Goal: Task Accomplishment & Management: Complete application form

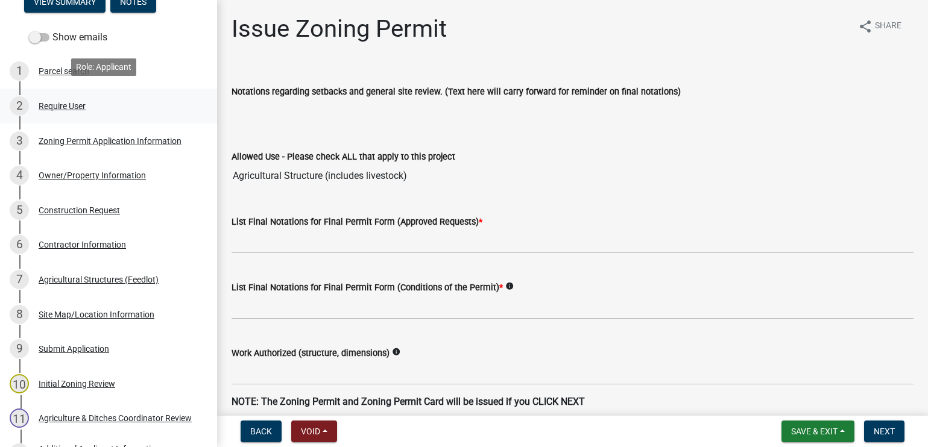
scroll to position [181, 0]
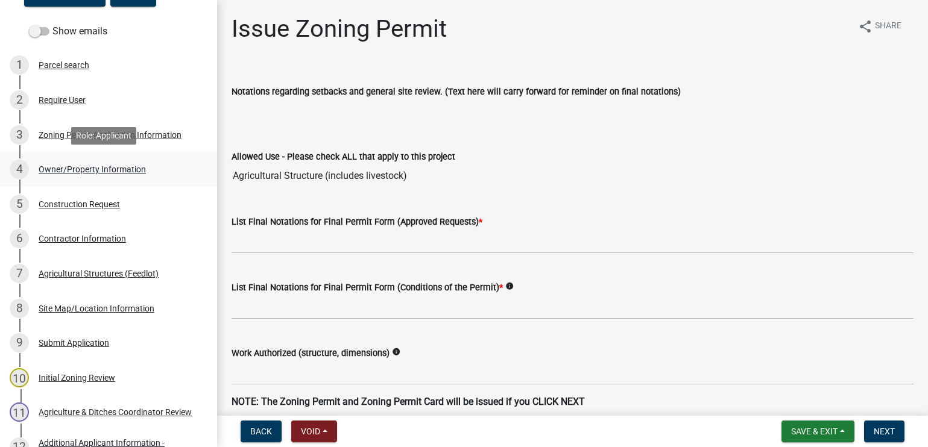
click at [86, 169] on div "Owner/Property Information" at bounding box center [92, 169] width 107 height 8
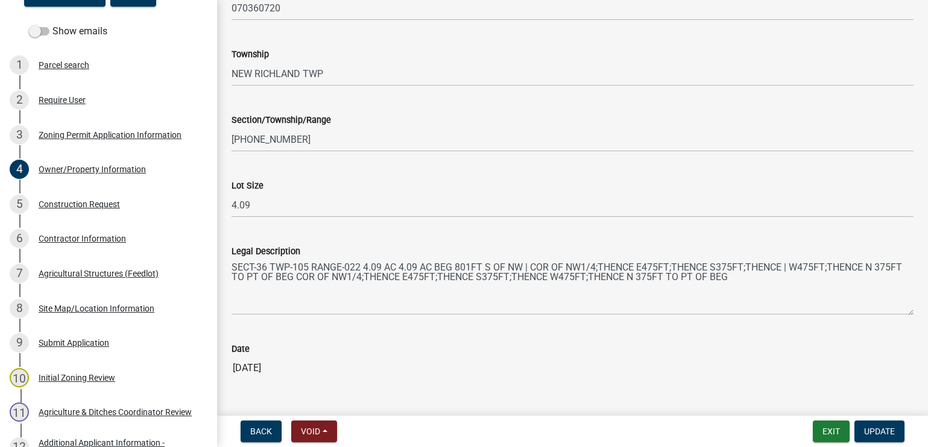
scroll to position [1085, 0]
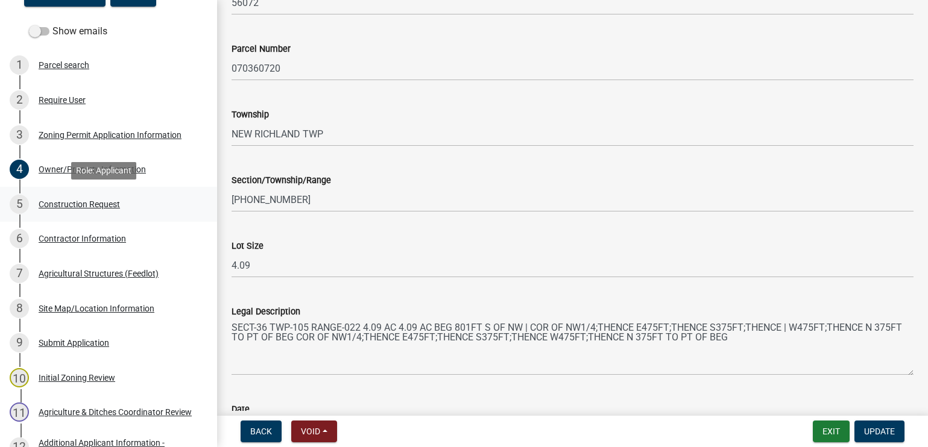
click at [90, 201] on div "Construction Request" at bounding box center [79, 204] width 81 height 8
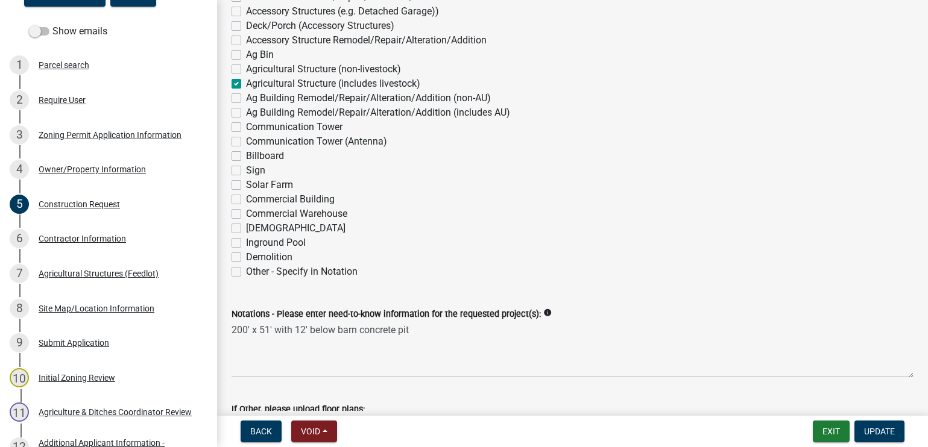
scroll to position [241, 0]
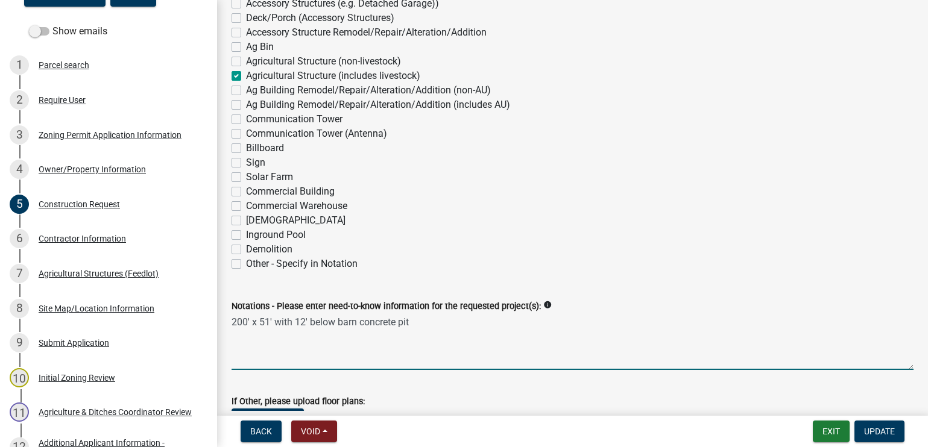
drag, startPoint x: 232, startPoint y: 322, endPoint x: 426, endPoint y: 321, distance: 194.7
click at [426, 321] on textarea "200' x 51' with 12' below barn concrete pit" at bounding box center [573, 341] width 682 height 57
click at [359, 321] on textarea "200' x 51' with 12' below barn concrete pit" at bounding box center [573, 341] width 682 height 57
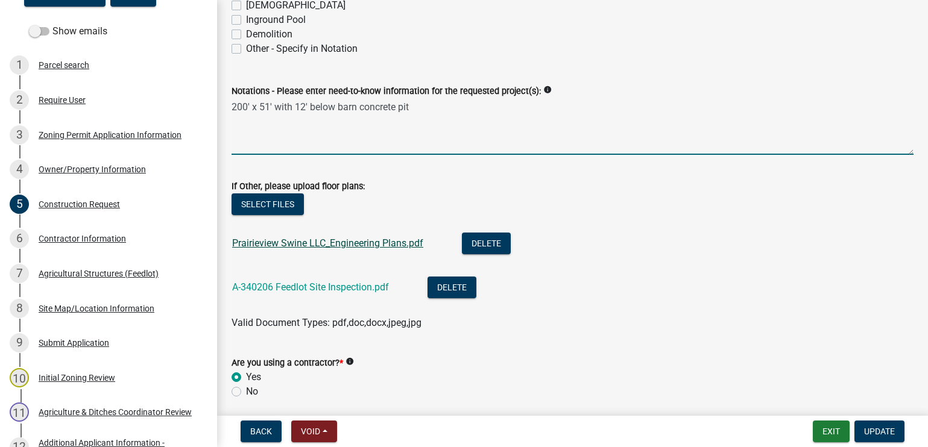
scroll to position [482, 0]
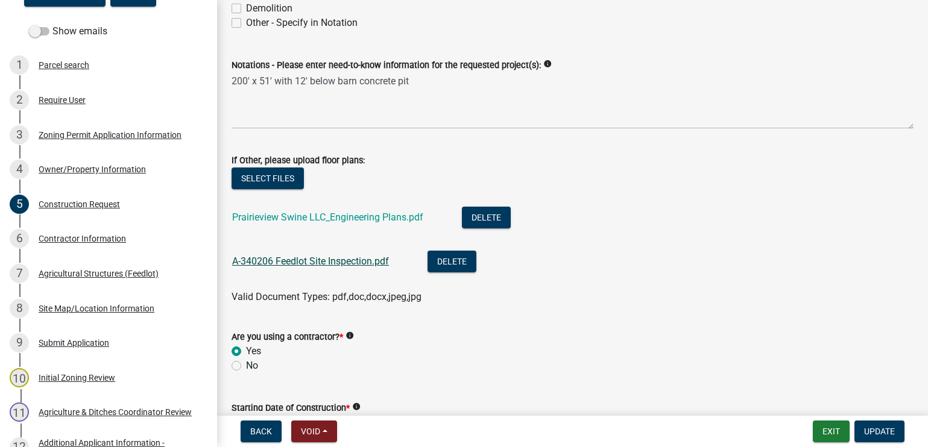
click at [292, 262] on link "A-340206 Feedlot Site Inspection.pdf" at bounding box center [310, 261] width 157 height 11
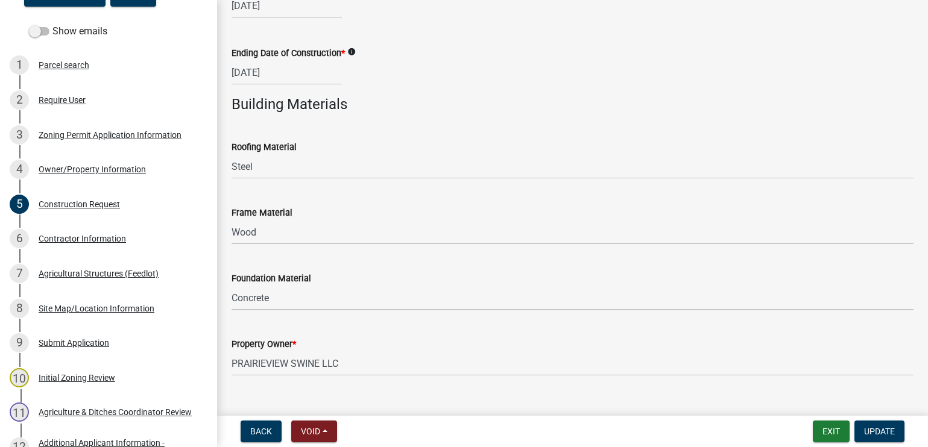
scroll to position [926, 0]
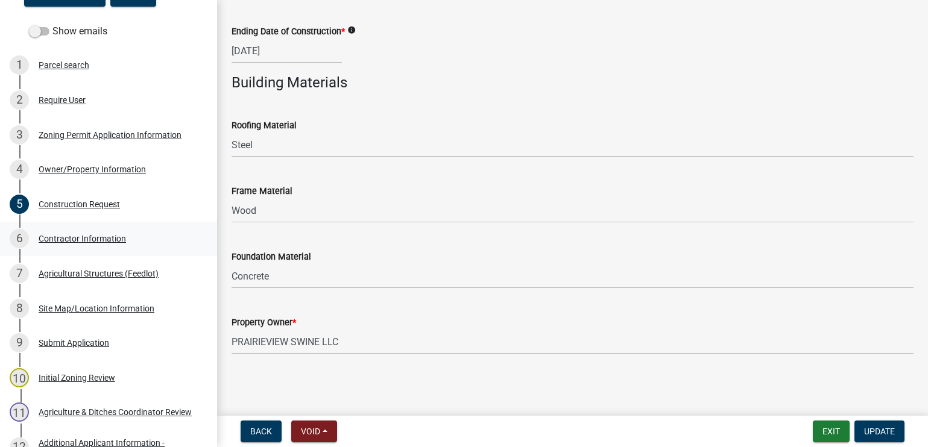
click at [60, 238] on div "Contractor Information" at bounding box center [82, 239] width 87 height 8
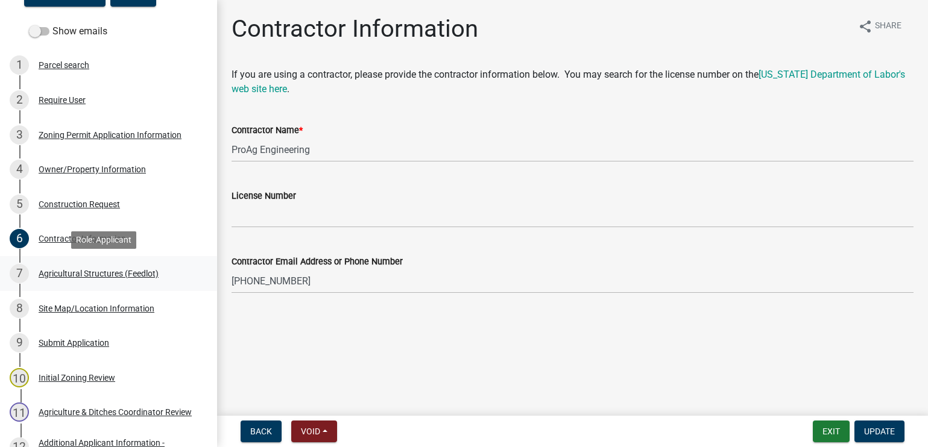
click at [50, 275] on div "Agricultural Structures (Feedlot)" at bounding box center [99, 273] width 120 height 8
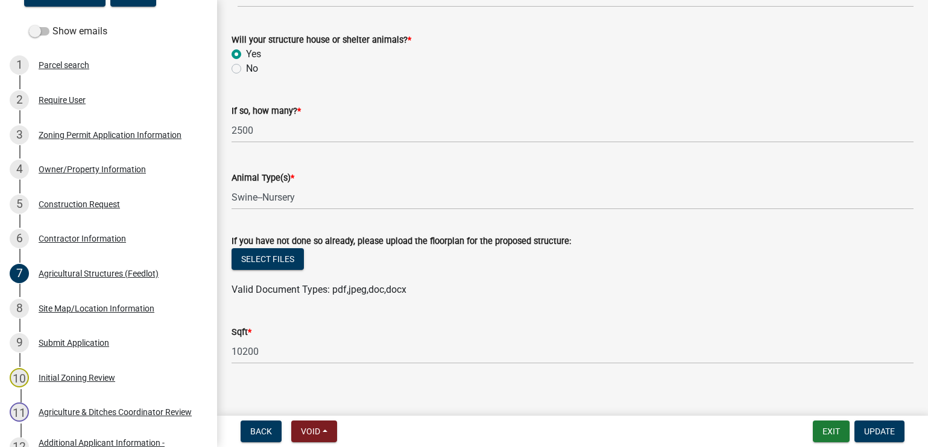
scroll to position [589, 0]
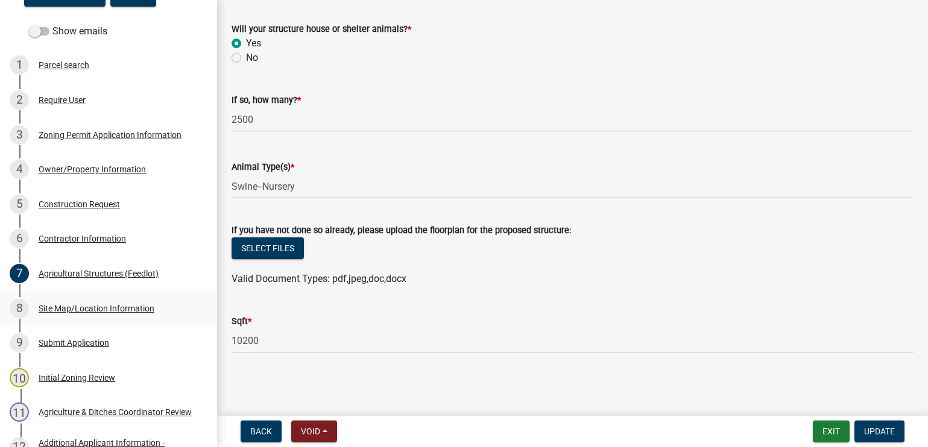
click at [74, 307] on div "Site Map/Location Information" at bounding box center [97, 308] width 116 height 8
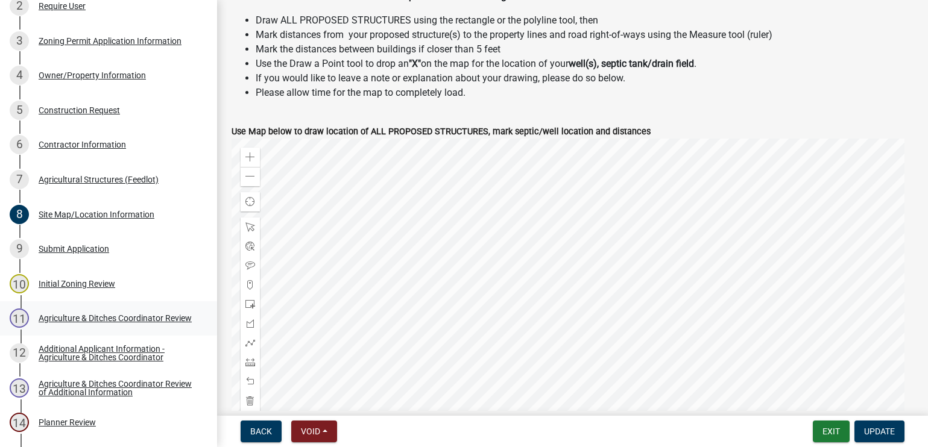
scroll to position [301, 0]
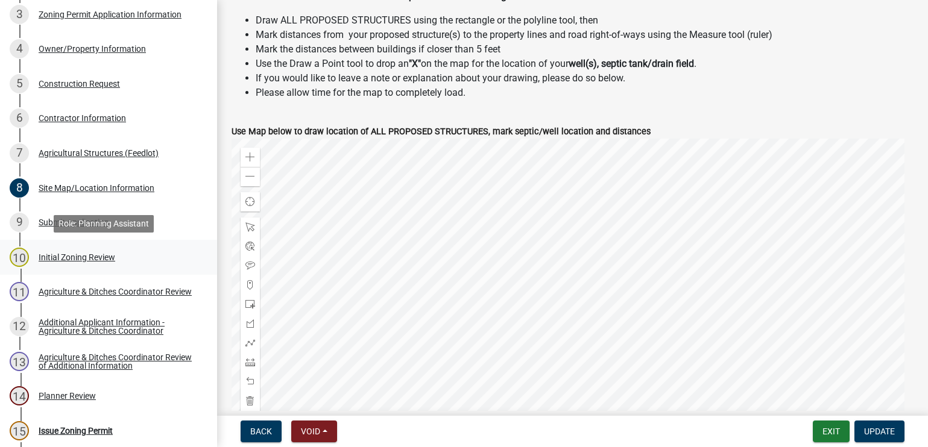
click at [90, 256] on div "Initial Zoning Review" at bounding box center [77, 257] width 77 height 8
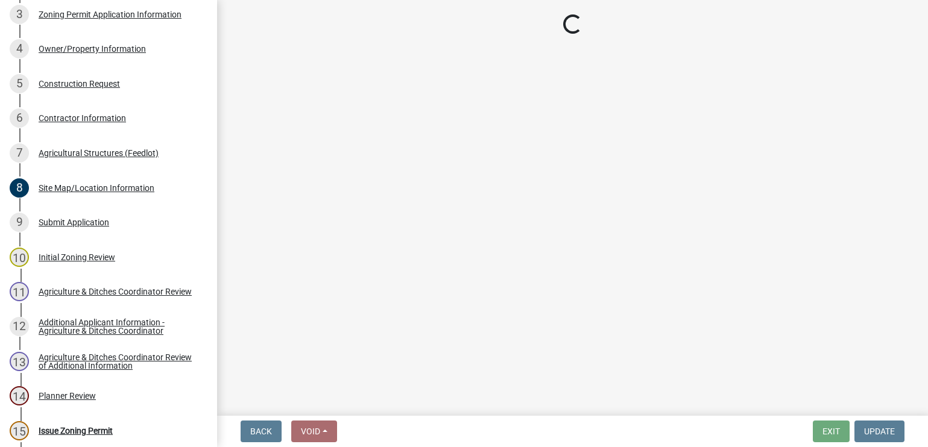
select select "f85b0be6-0ba0-4e52-abd8-9a831d915a76"
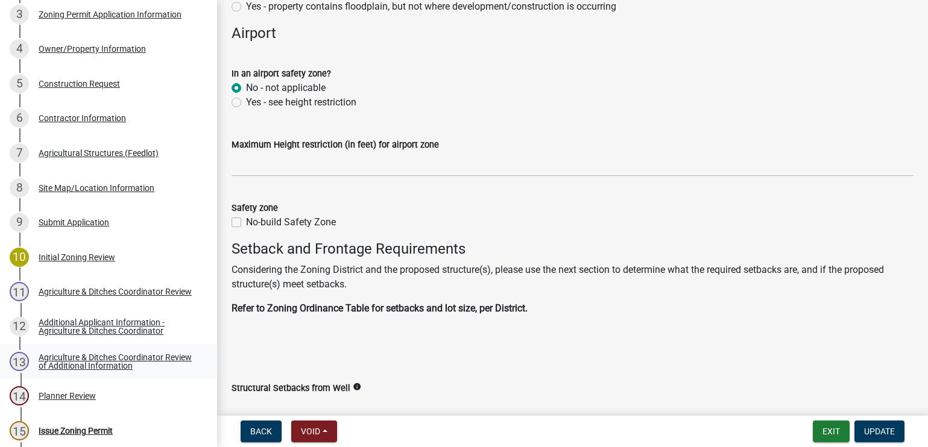
scroll to position [1266, 0]
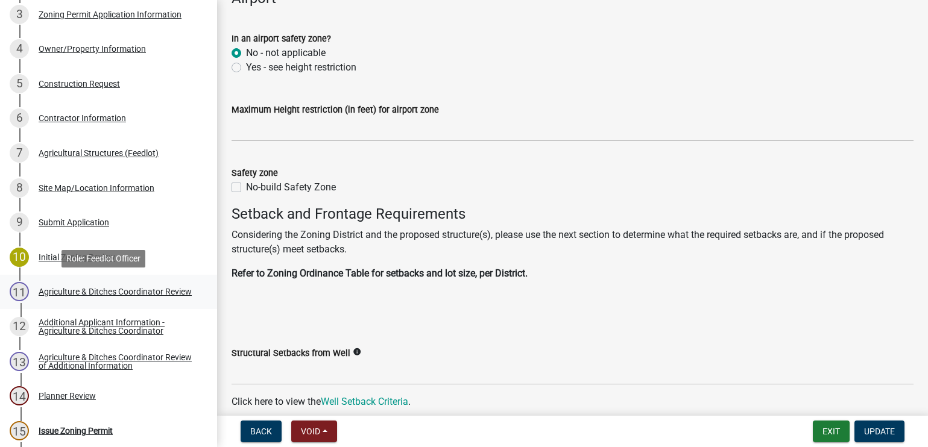
click at [54, 289] on div "Agriculture & Ditches Coordinator Review" at bounding box center [115, 292] width 153 height 8
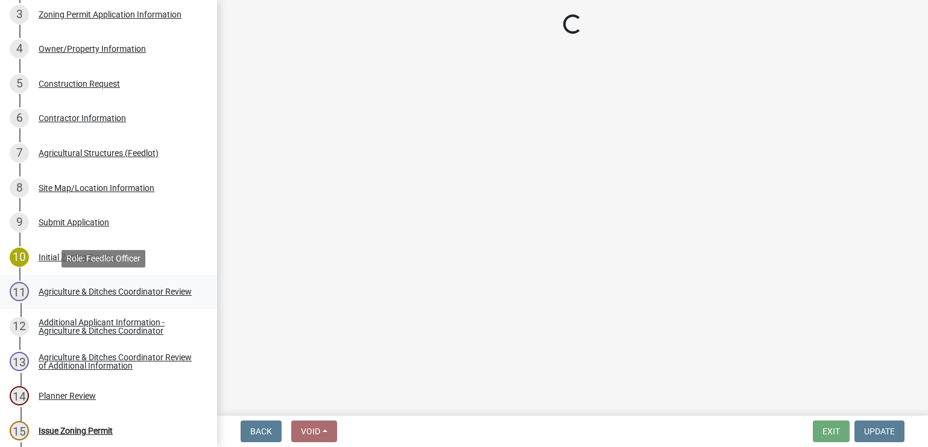
scroll to position [0, 0]
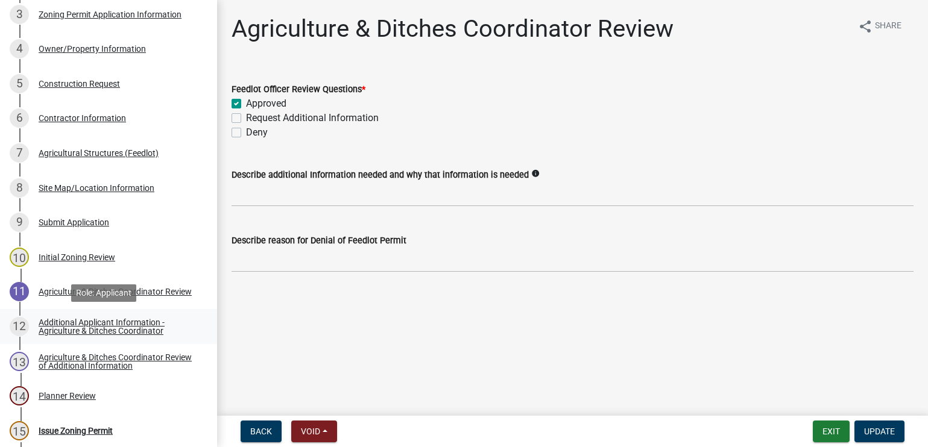
click at [60, 324] on div "Additional Applicant Information - Agriculture & Ditches Coordinator" at bounding box center [118, 326] width 159 height 17
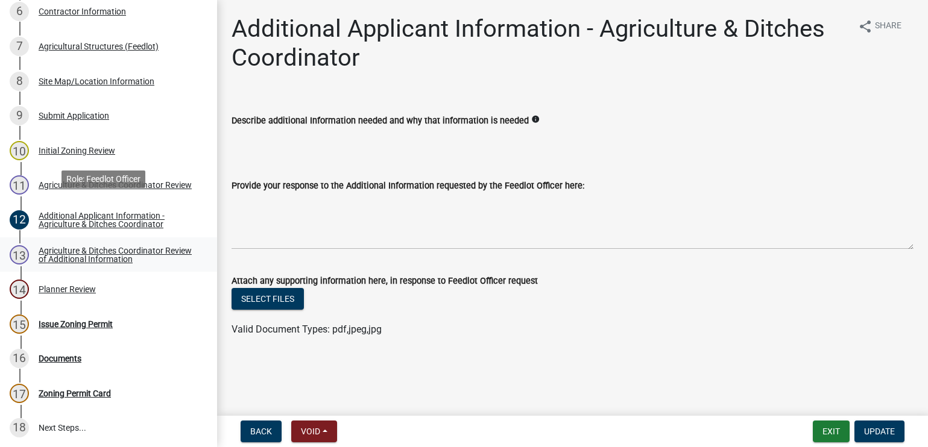
scroll to position [422, 0]
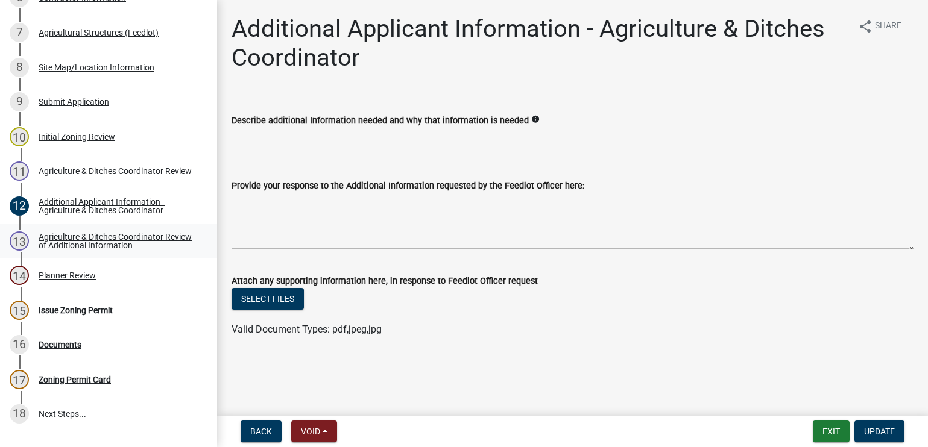
click at [69, 242] on div "Agriculture & Ditches Coordinator Review of Additional Information" at bounding box center [118, 241] width 159 height 17
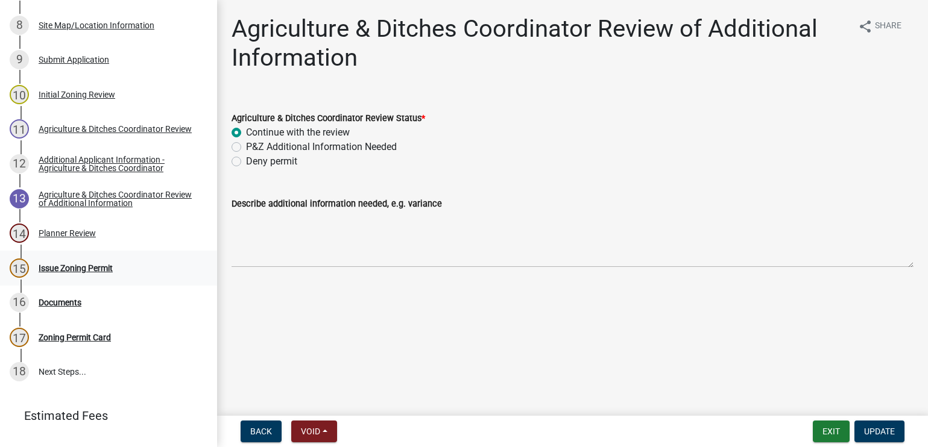
scroll to position [482, 0]
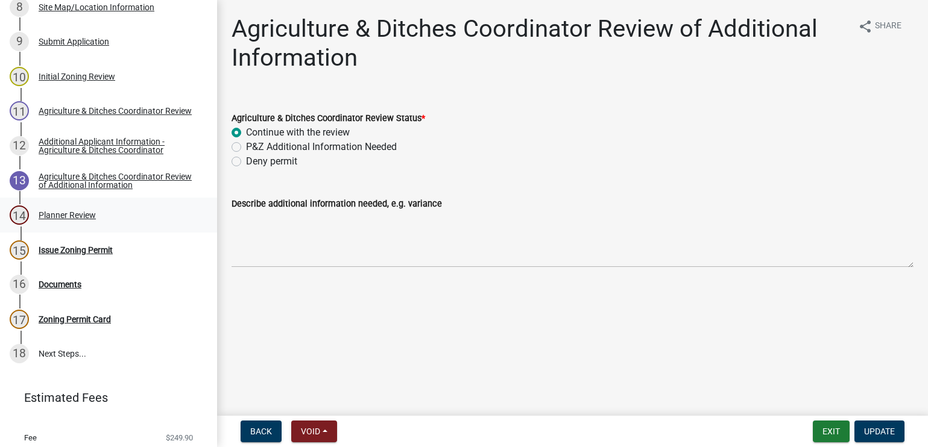
click at [54, 214] on div "Planner Review" at bounding box center [67, 215] width 57 height 8
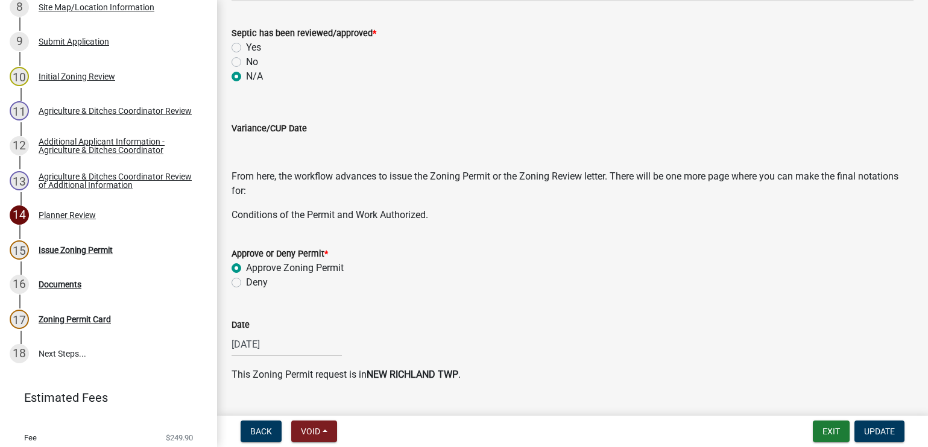
scroll to position [499, 0]
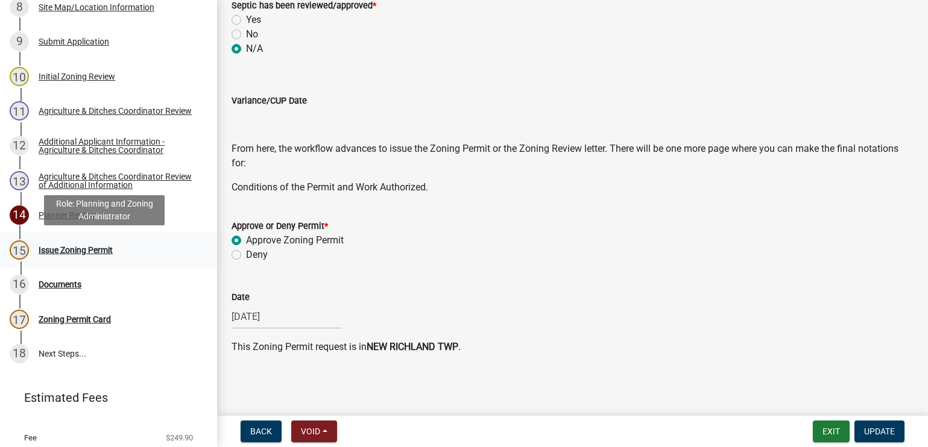
click at [60, 253] on div "Issue Zoning Permit" at bounding box center [76, 250] width 74 height 8
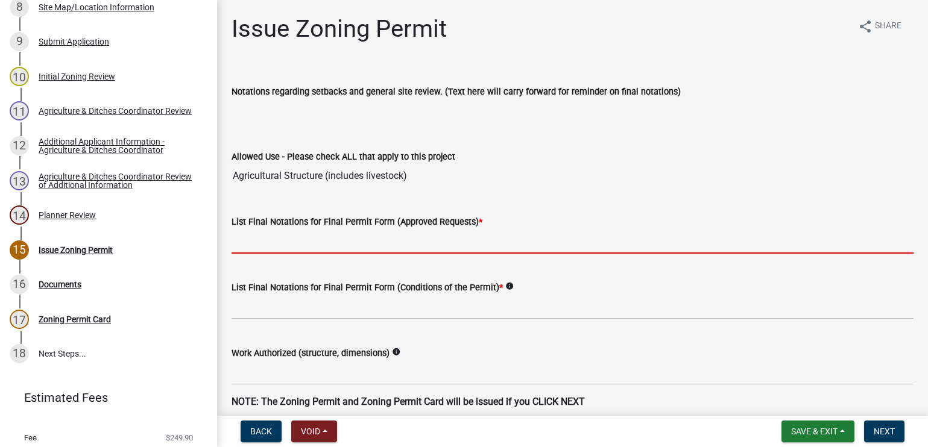
click at [342, 241] on input "List Final Notations for Final Permit Form (Approved Requests) *" at bounding box center [573, 241] width 682 height 25
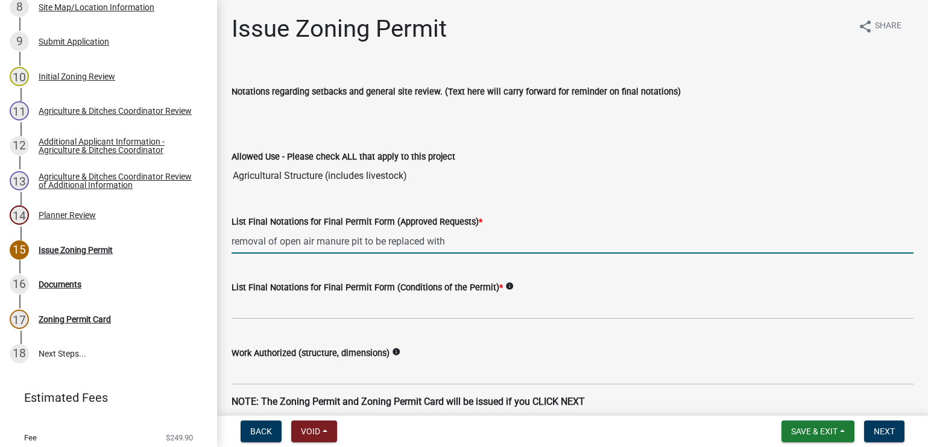
paste input "200' x 51' with 12' below barn concrete pit"
click at [490, 239] on input "removal of open air manure pit to be replaced with 200' x 51' with 12' below ba…" at bounding box center [573, 241] width 682 height 25
type input "removal of open air manure pit to be replaced with 200' x 51'Barn with 12' belo…"
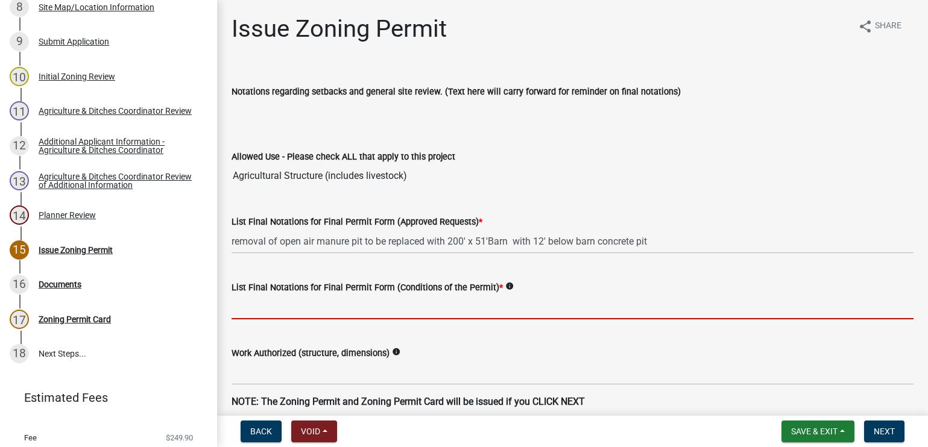
click at [341, 312] on input "List Final Notations for Final Permit Form (Conditions of the Permit) *" at bounding box center [573, 307] width 682 height 25
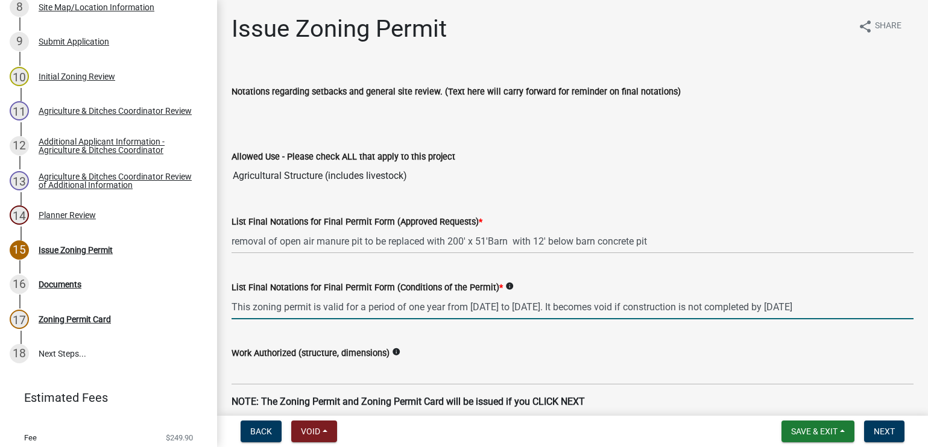
click at [524, 307] on input "This zoning permit is valid for a period of one year from [DATE] to [DATE]. It …" at bounding box center [573, 307] width 682 height 25
click at [619, 304] on input "This zoning permit is valid for a period of one year from [DATE] to [DATE]. It …" at bounding box center [573, 307] width 682 height 25
click at [765, 309] on input "This zoning permit is valid for a period of one year from [DATE] to [DATE]. It …" at bounding box center [573, 307] width 682 height 25
type input "This zoning permit is valid for a period of one year from [DATE] to [DATE]. It …"
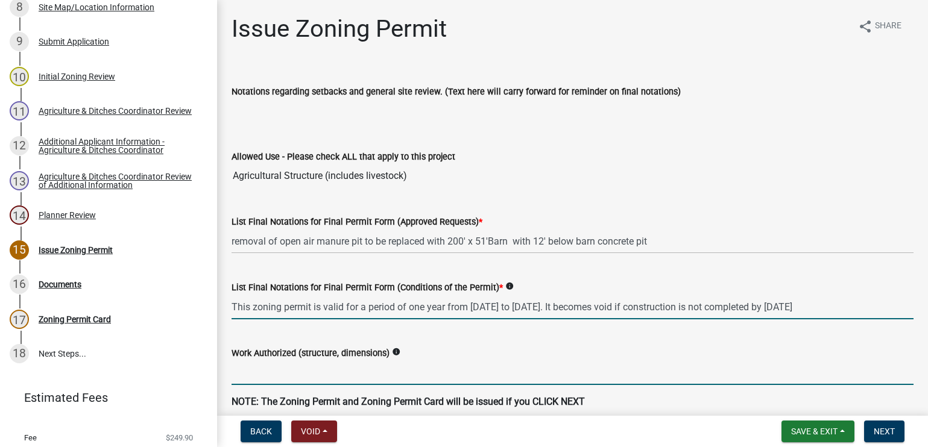
scroll to position [0, 0]
click at [324, 374] on input "Work Authorized (structure, dimensions)" at bounding box center [573, 373] width 682 height 25
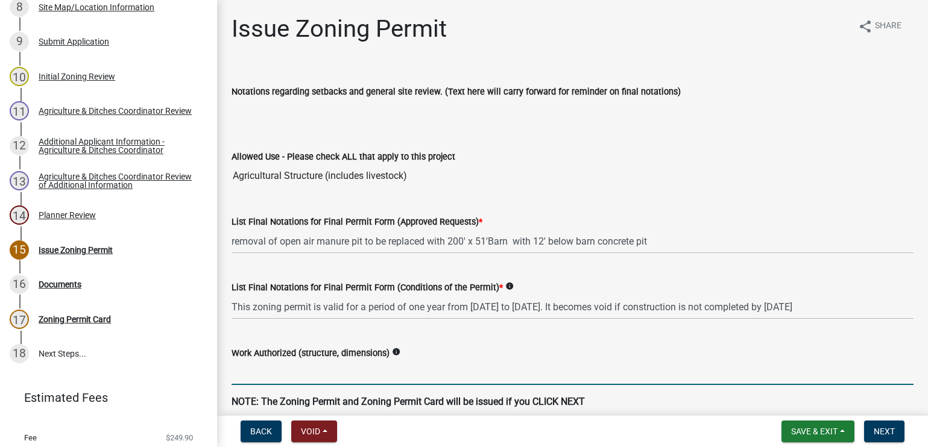
paste input "200' x 51' with 12' below barn concrete pit"
click at [275, 372] on input "200' x 51' with 12' below barn concrete pit" at bounding box center [573, 373] width 682 height 25
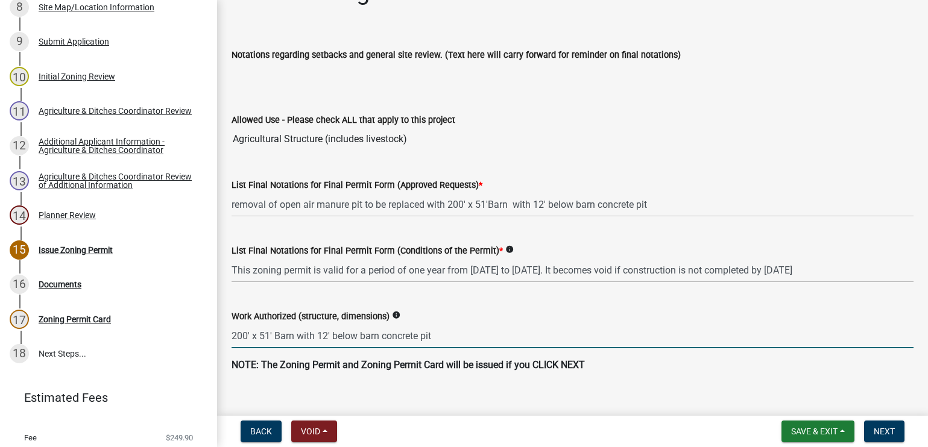
scroll to position [55, 0]
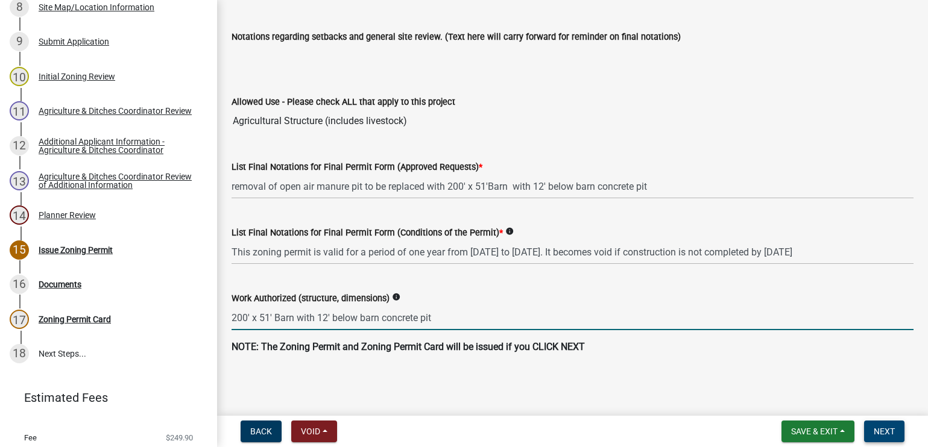
type input "200' x 51' Barn with 12' below barn concrete pit"
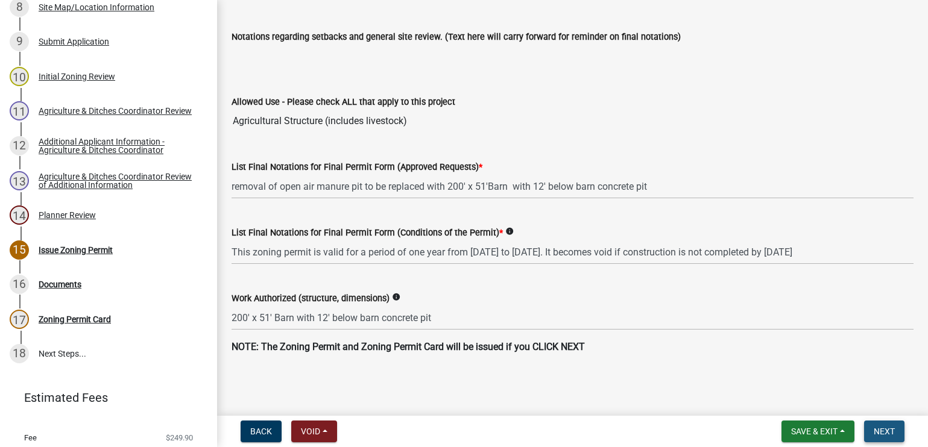
click at [884, 427] on span "Next" at bounding box center [884, 432] width 21 height 10
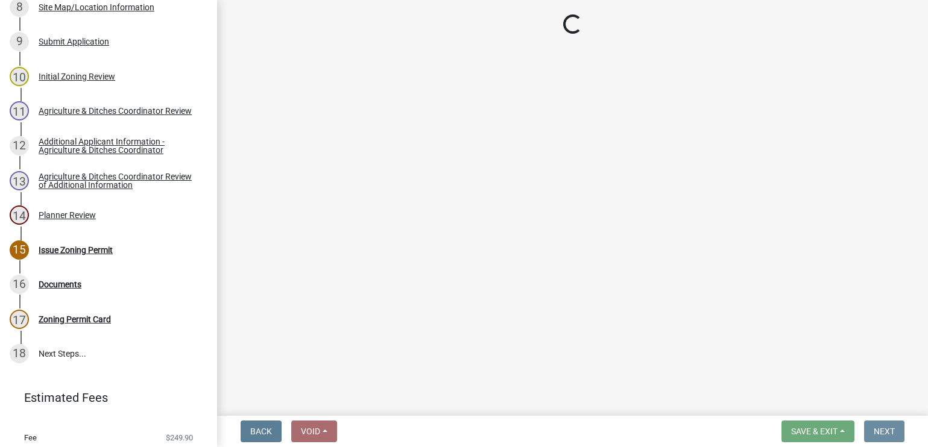
scroll to position [0, 0]
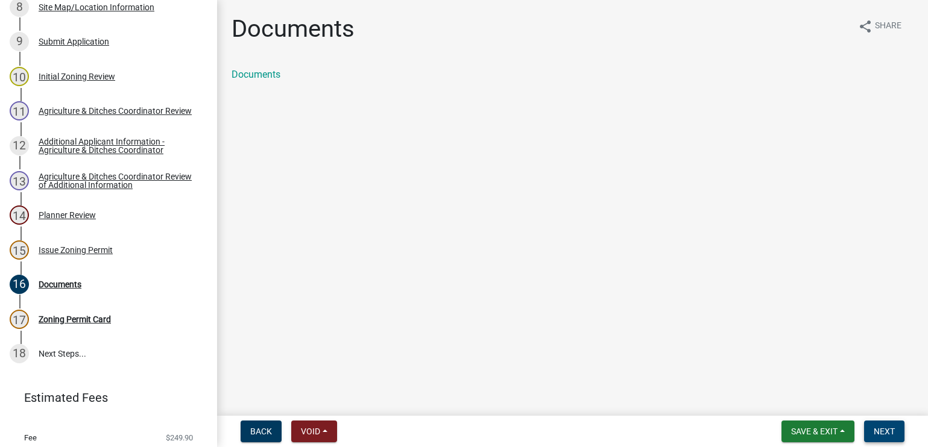
click at [880, 435] on span "Next" at bounding box center [884, 432] width 21 height 10
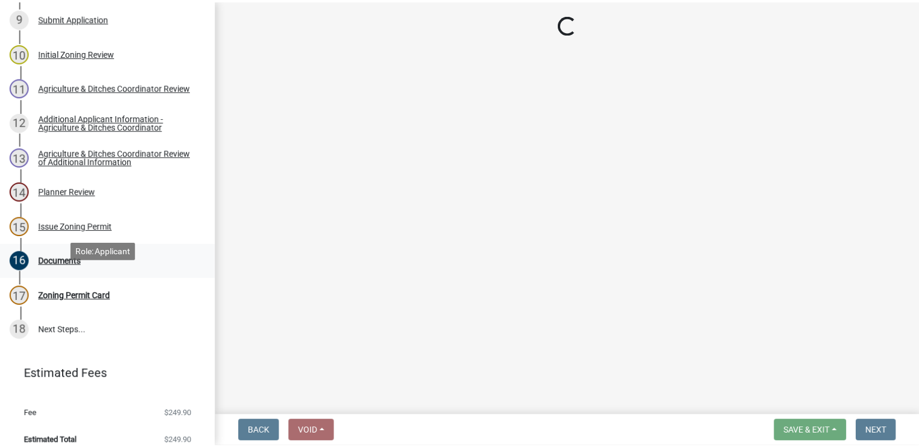
scroll to position [518, 0]
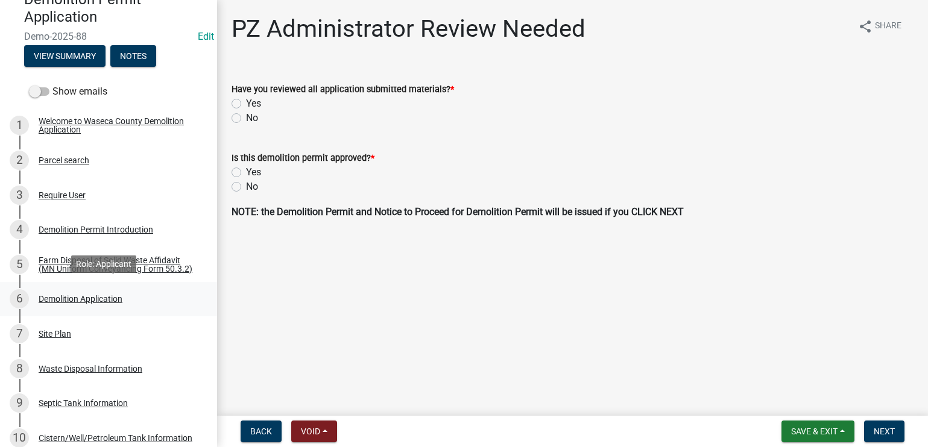
scroll to position [181, 0]
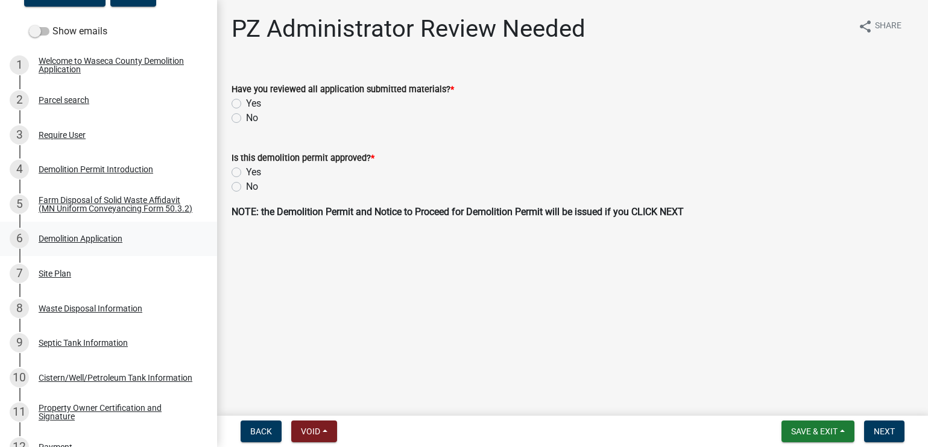
click at [50, 243] on div "Demolition Application" at bounding box center [81, 239] width 84 height 8
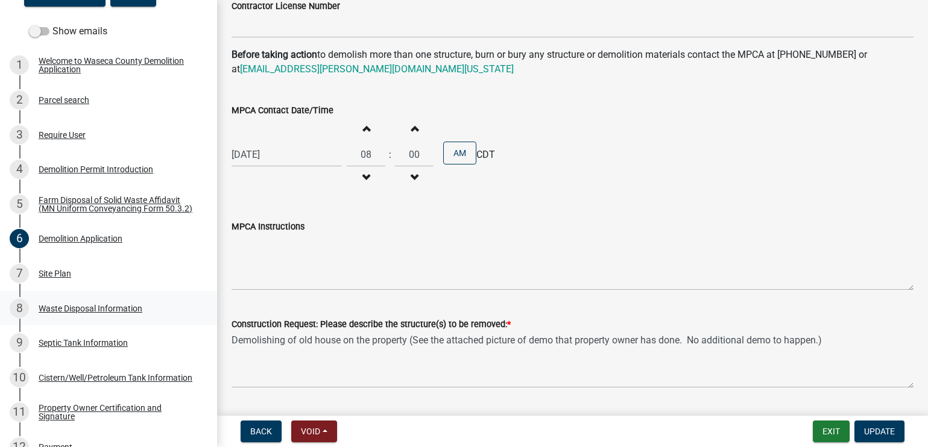
scroll to position [904, 0]
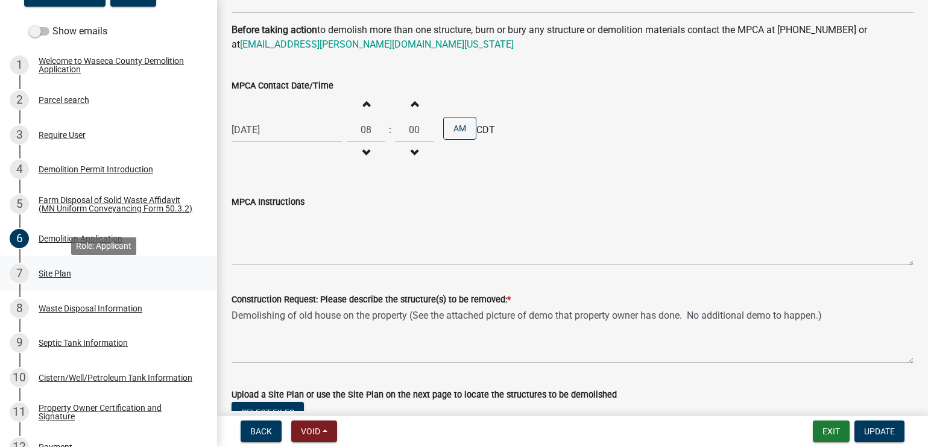
click at [57, 277] on div "Site Plan" at bounding box center [55, 273] width 33 height 8
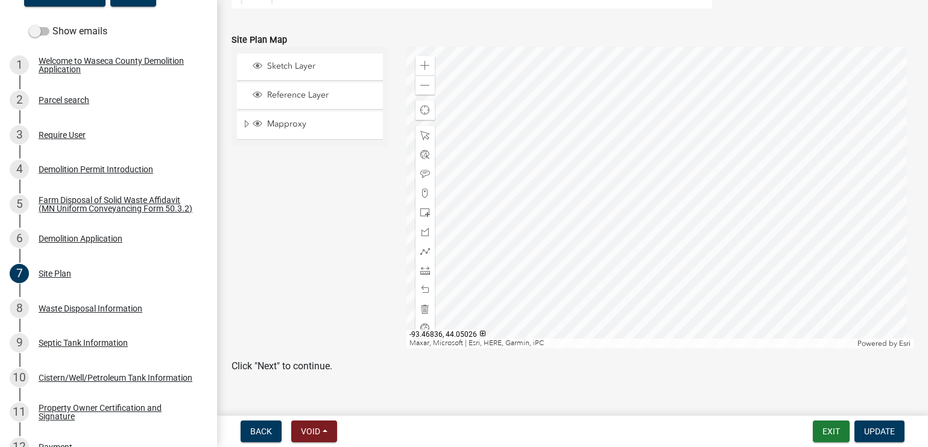
scroll to position [268, 0]
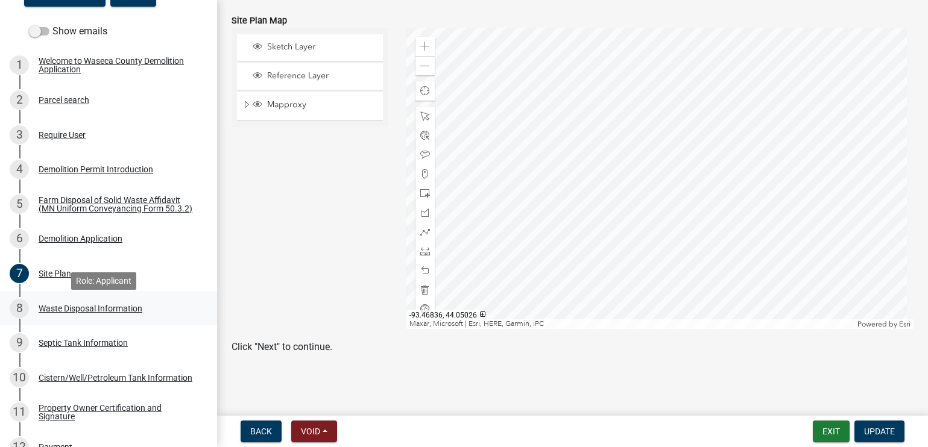
click at [60, 311] on div "Waste Disposal Information" at bounding box center [91, 308] width 104 height 8
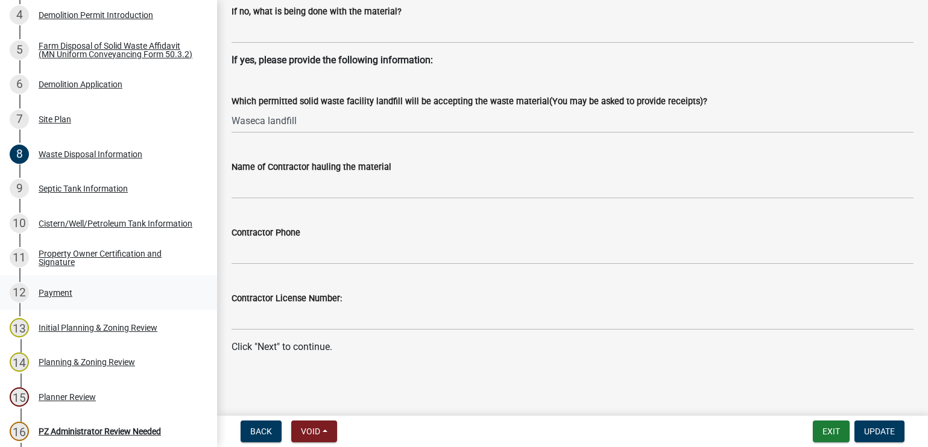
scroll to position [362, 0]
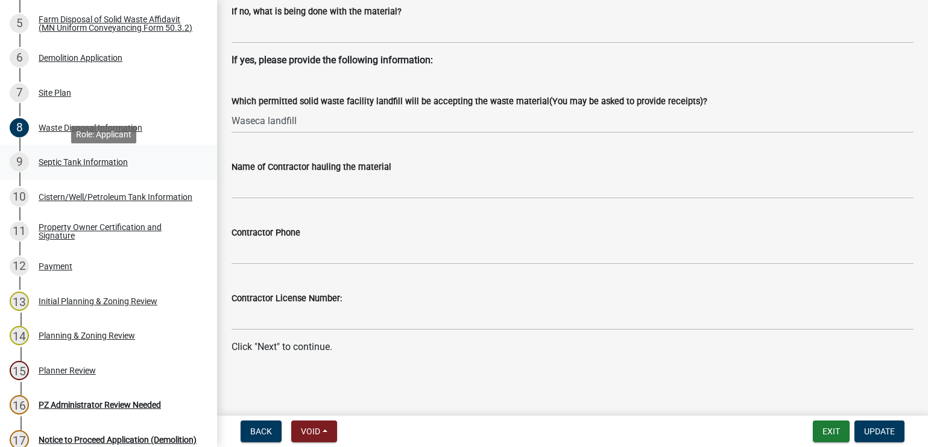
click at [77, 166] on div "Septic Tank Information" at bounding box center [83, 162] width 89 height 8
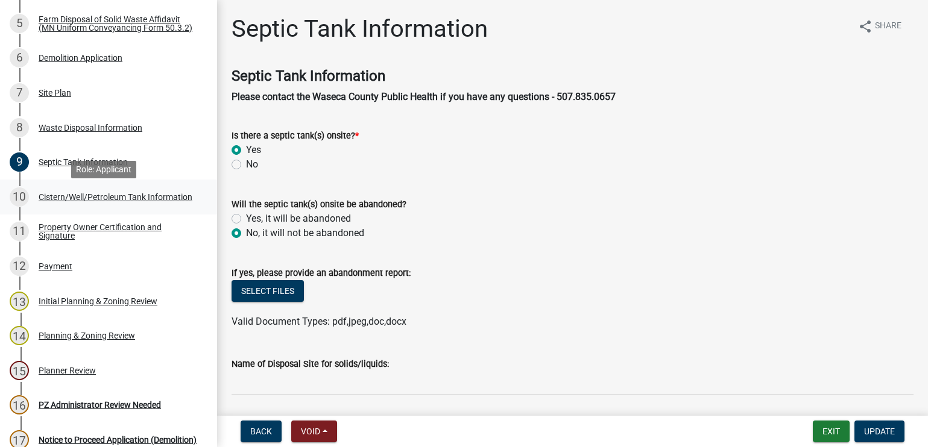
click at [60, 201] on div "Cistern/Well/Petroleum Tank Information" at bounding box center [116, 197] width 154 height 8
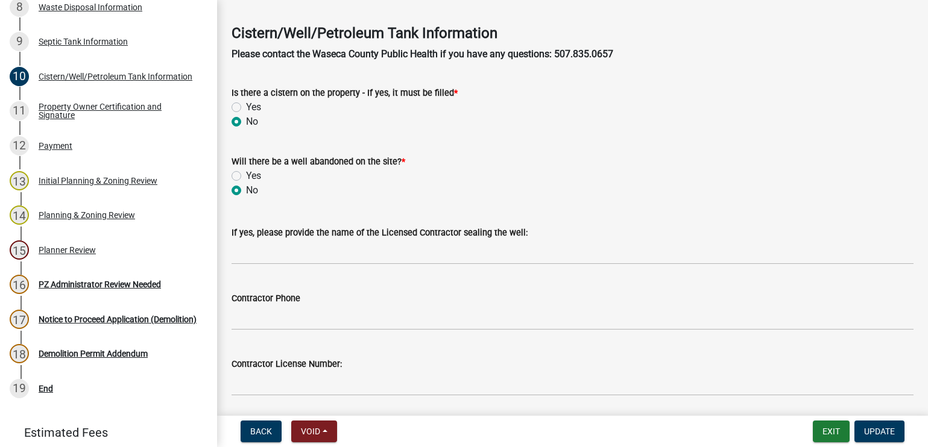
scroll to position [241, 0]
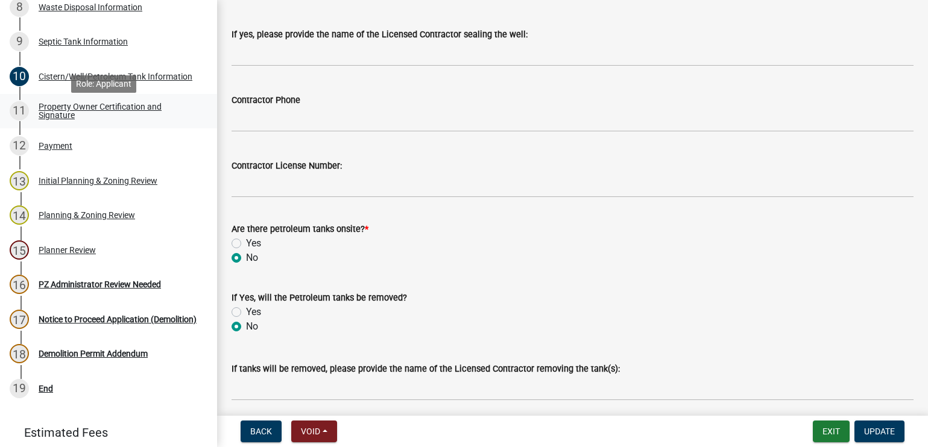
click at [55, 112] on div "Property Owner Certification and Signature" at bounding box center [118, 110] width 159 height 17
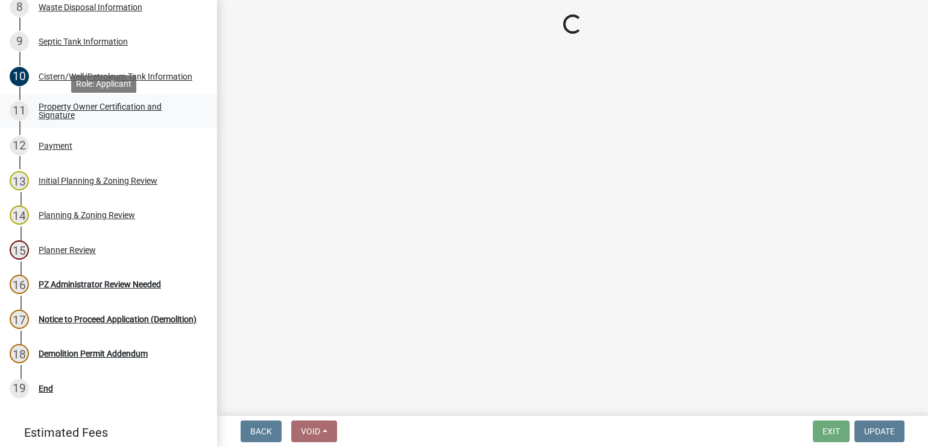
scroll to position [0, 0]
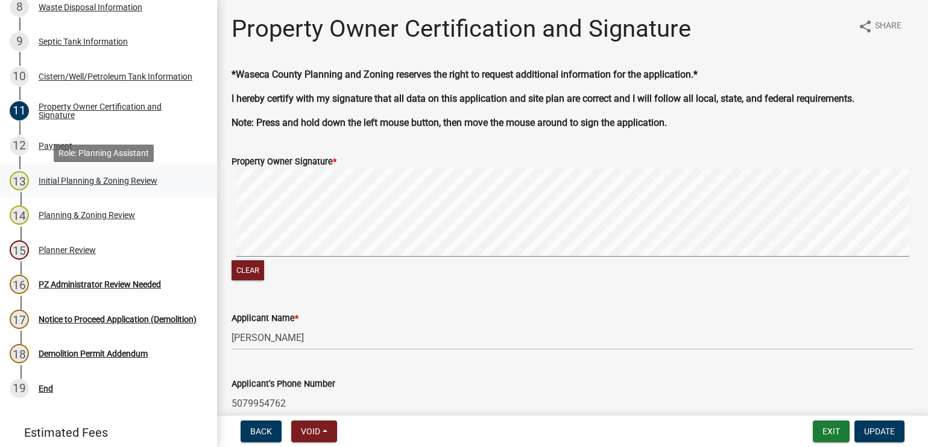
click at [59, 185] on div "Initial Planning & Zoning Review" at bounding box center [98, 181] width 119 height 8
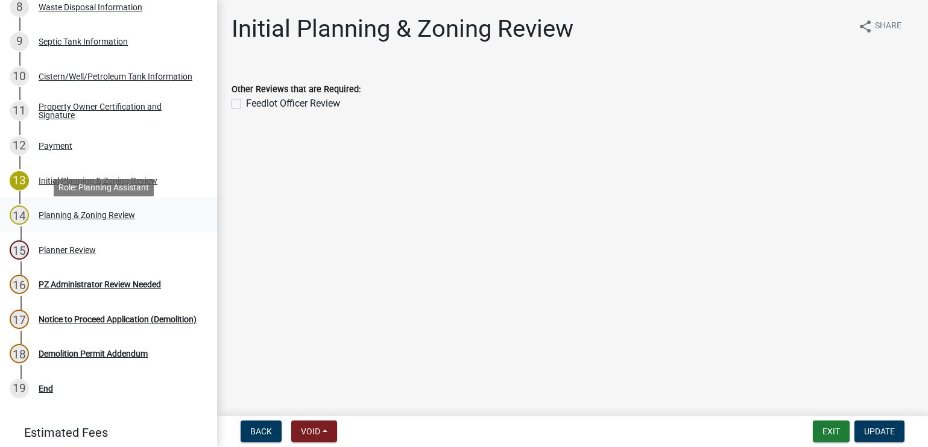
click at [68, 219] on div "Planning & Zoning Review" at bounding box center [87, 215] width 96 height 8
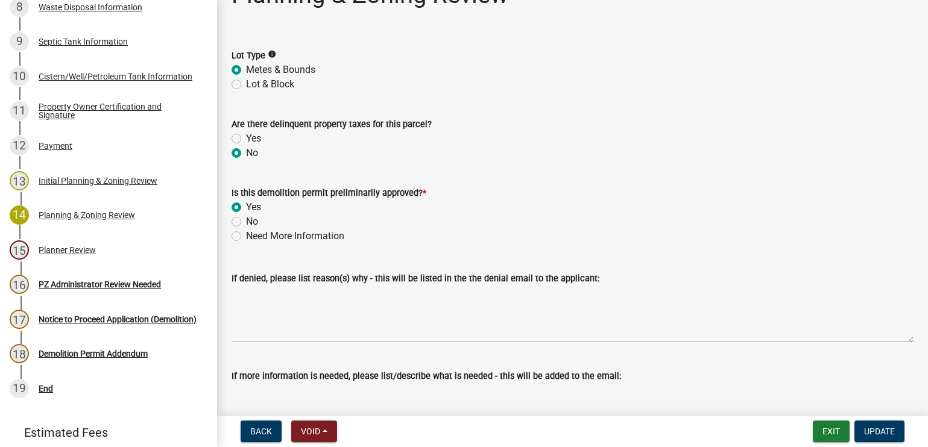
scroll to position [184, 0]
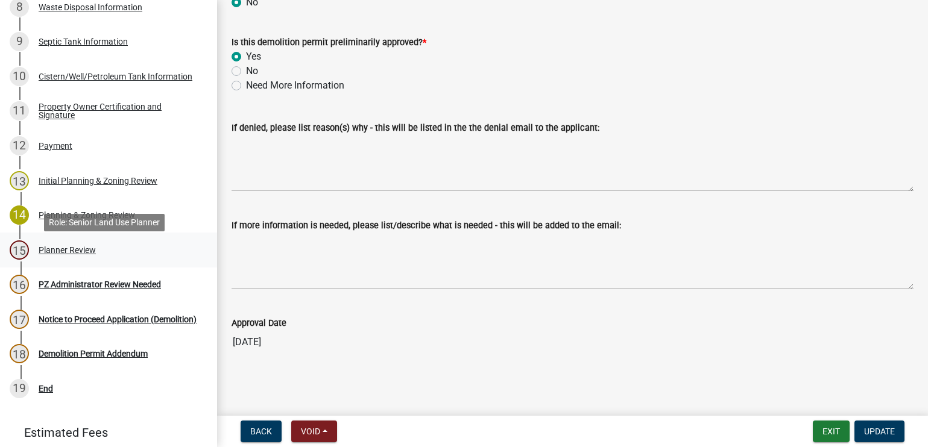
click at [54, 251] on div "Planner Review" at bounding box center [67, 250] width 57 height 8
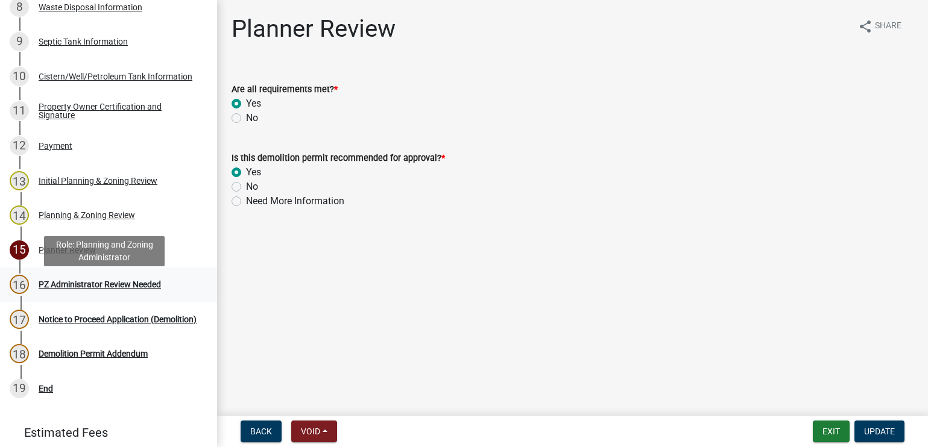
click at [52, 288] on div "PZ Administrator Review Needed" at bounding box center [100, 284] width 122 height 8
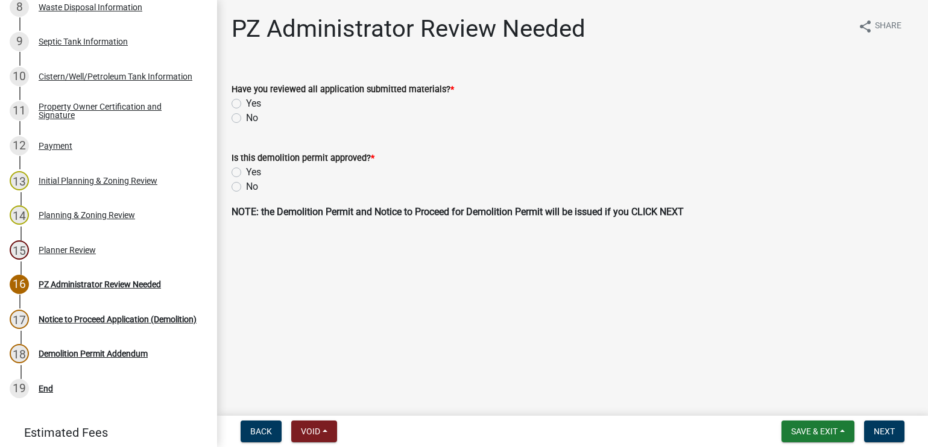
click at [246, 102] on label "Yes" at bounding box center [253, 103] width 15 height 14
click at [246, 102] on input "Yes" at bounding box center [250, 100] width 8 height 8
radio input "true"
click at [246, 171] on label "Yes" at bounding box center [253, 172] width 15 height 14
click at [246, 171] on input "Yes" at bounding box center [250, 169] width 8 height 8
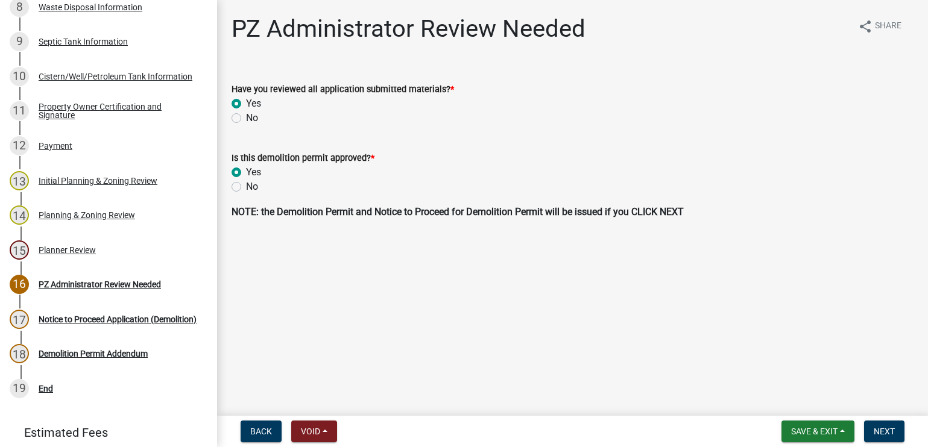
radio input "true"
click at [894, 434] on span "Next" at bounding box center [884, 432] width 21 height 10
